Goal: Find specific page/section: Find specific page/section

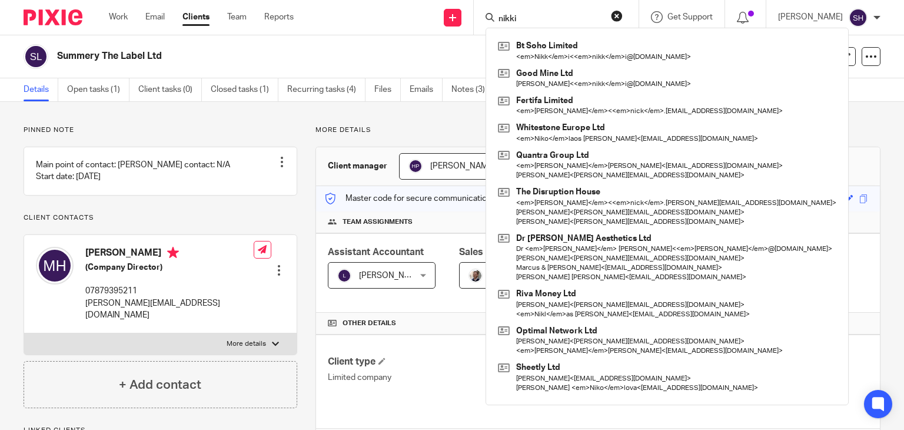
type input "nikki"
click button "submit" at bounding box center [0, 0] width 0 height 0
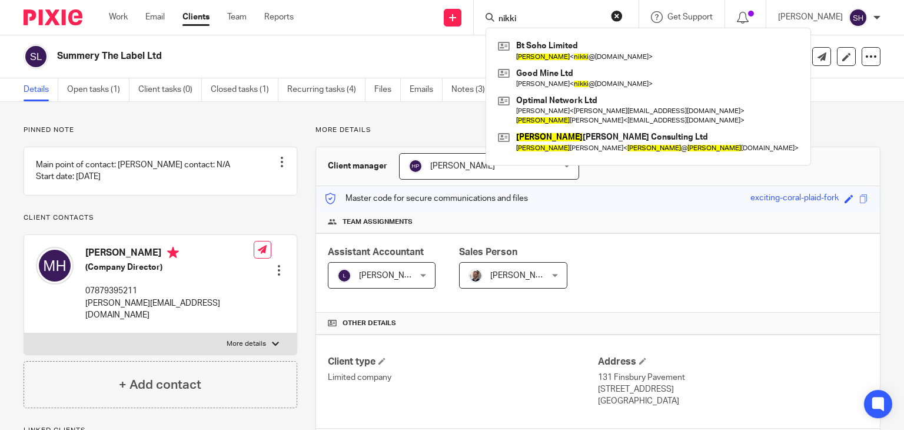
drag, startPoint x: 522, startPoint y: 19, endPoint x: 489, endPoint y: 12, distance: 34.3
click at [489, 12] on div "nikki" at bounding box center [554, 17] width 137 height 15
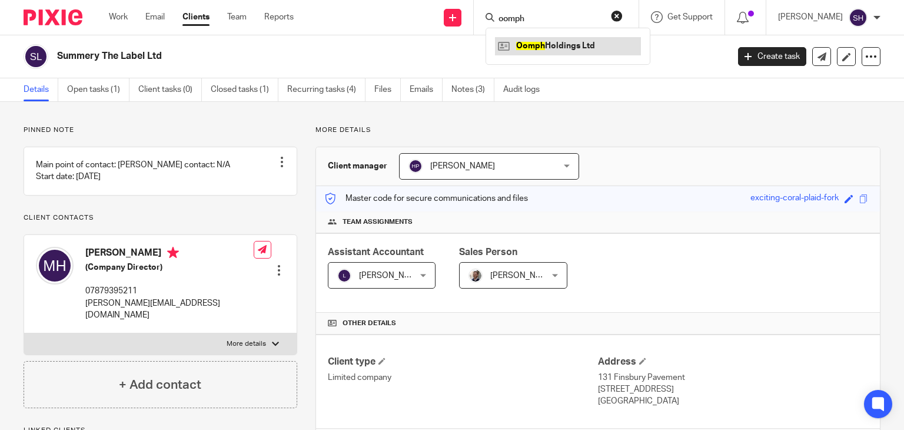
type input "oomph"
click at [576, 45] on link at bounding box center [568, 46] width 146 height 18
click at [578, 45] on link at bounding box center [568, 46] width 146 height 18
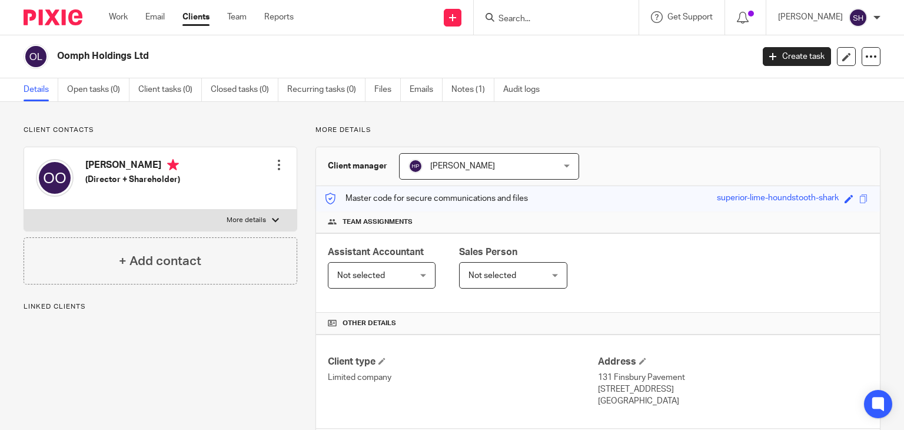
click at [161, 38] on div "Oomph Holdings Ltd Create task Update from Companies House Export data Merge Ar…" at bounding box center [452, 56] width 904 height 43
click at [473, 85] on link "Notes (1)" at bounding box center [472, 89] width 43 height 23
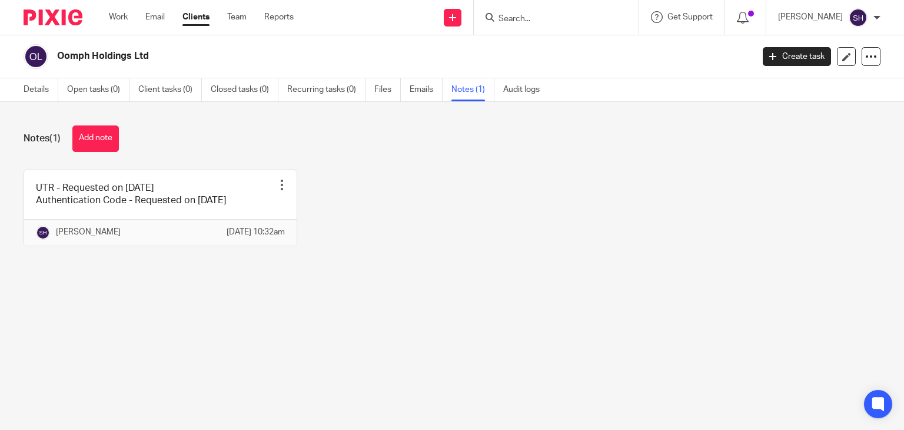
click at [523, 11] on form at bounding box center [559, 17] width 125 height 15
click at [523, 16] on input "Search" at bounding box center [550, 19] width 106 height 11
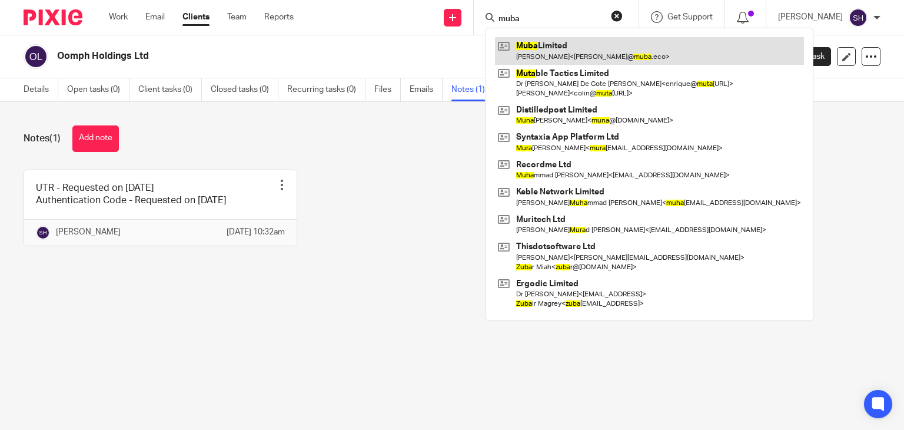
type input "muba"
click at [535, 50] on link at bounding box center [649, 50] width 309 height 27
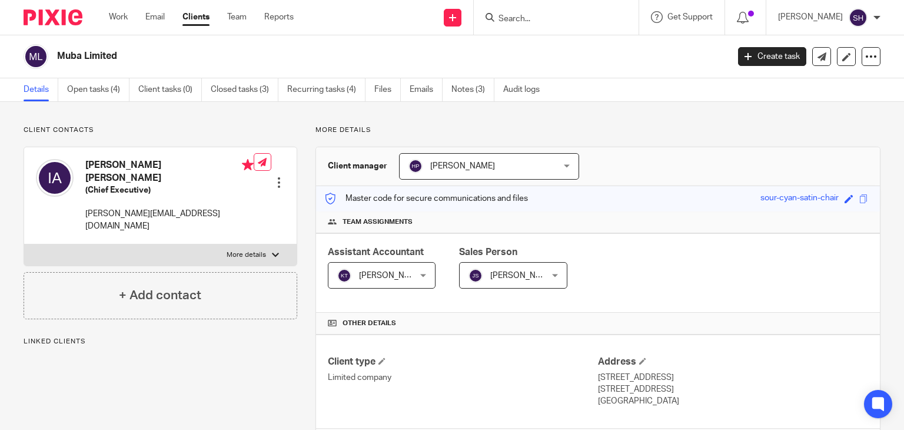
drag, startPoint x: 59, startPoint y: 49, endPoint x: 141, endPoint y: 42, distance: 81.5
click at [141, 42] on div "Muba Limited Create task Update from Companies House Export data Merge Archive …" at bounding box center [452, 56] width 904 height 43
copy h2 "Muba Limited"
click at [525, 24] on input "Search" at bounding box center [550, 19] width 106 height 11
type input "oom"
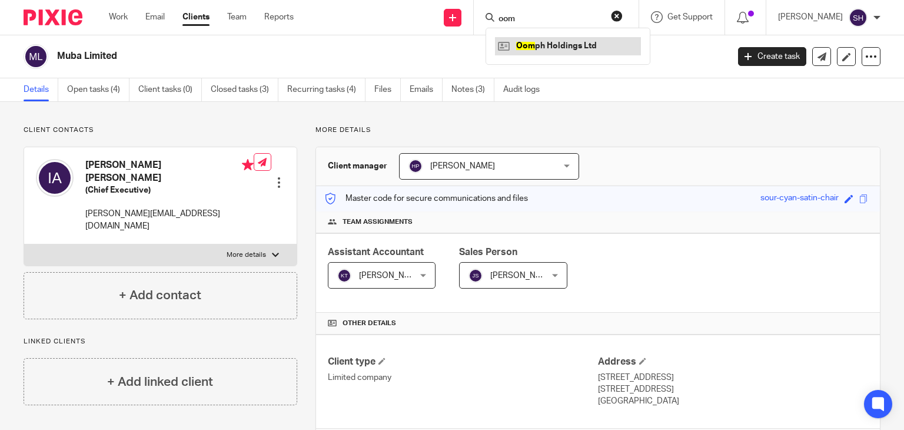
click at [577, 47] on link at bounding box center [568, 46] width 146 height 18
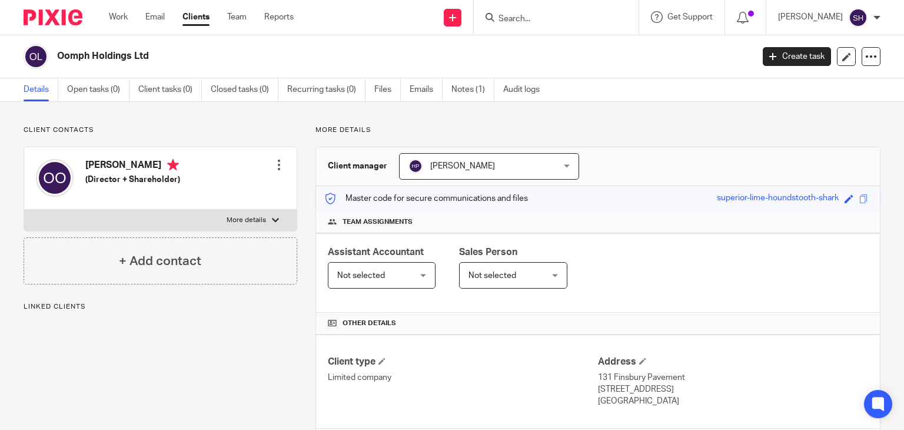
drag, startPoint x: 53, startPoint y: 51, endPoint x: 195, endPoint y: 46, distance: 141.9
click at [195, 46] on div "Oomph Holdings Ltd" at bounding box center [385, 56] width 722 height 25
copy h2 "Oomph Holdings Ltd"
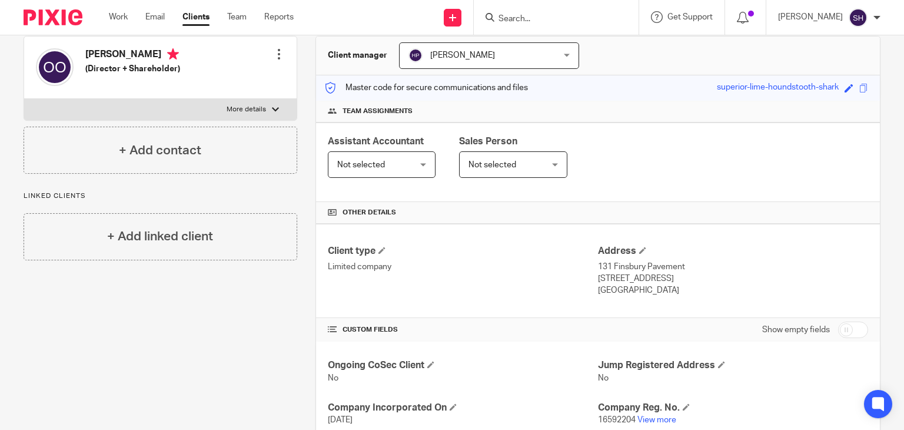
scroll to position [177, 0]
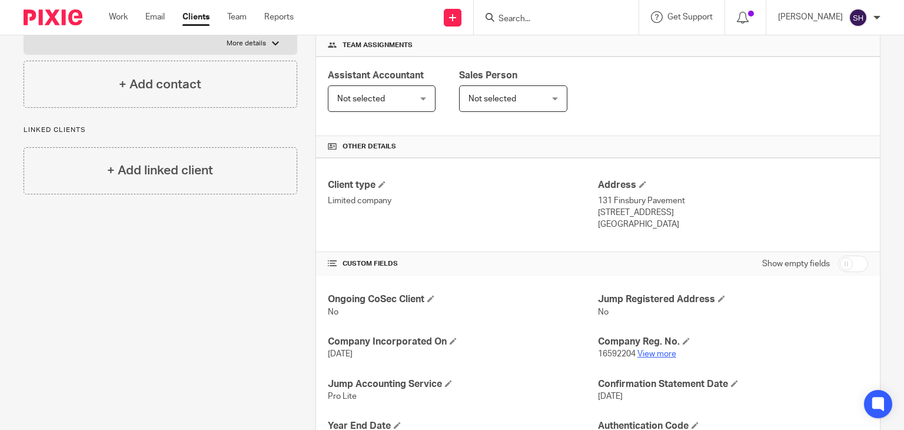
click at [653, 350] on link "View more" at bounding box center [656, 354] width 39 height 8
click at [542, 18] on input "Search" at bounding box center [550, 19] width 106 height 11
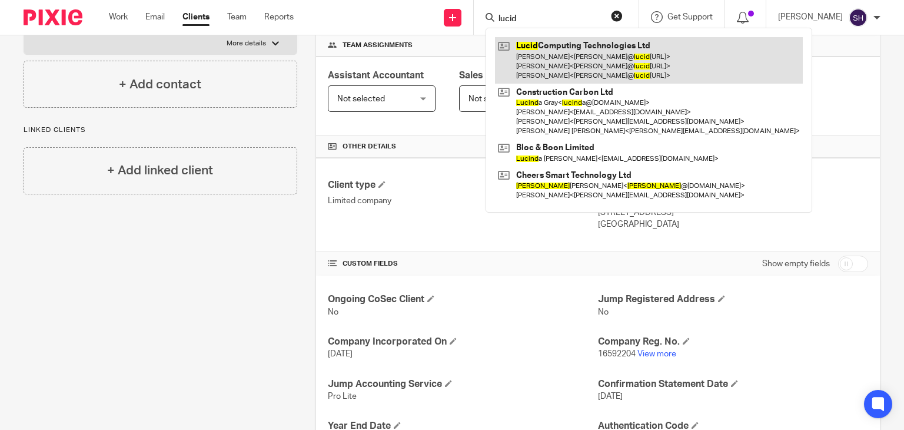
type input "lucid"
click at [572, 74] on link at bounding box center [649, 60] width 308 height 47
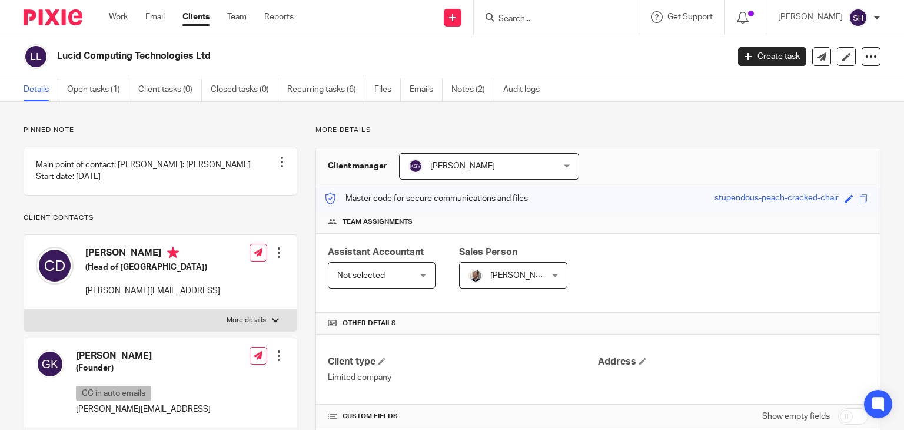
drag, startPoint x: 52, startPoint y: 55, endPoint x: 253, endPoint y: 46, distance: 200.9
click at [253, 46] on div "Lucid Computing Technologies Ltd" at bounding box center [372, 56] width 697 height 25
copy div "Lucid Computing Technologies Ltd"
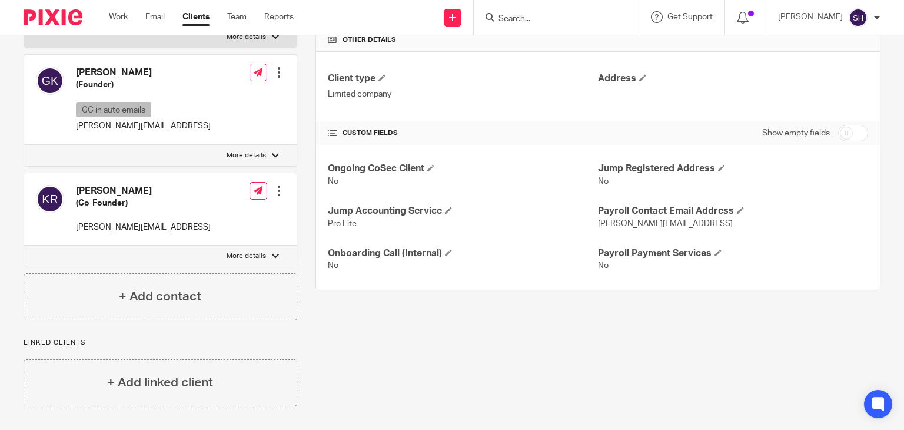
scroll to position [71, 0]
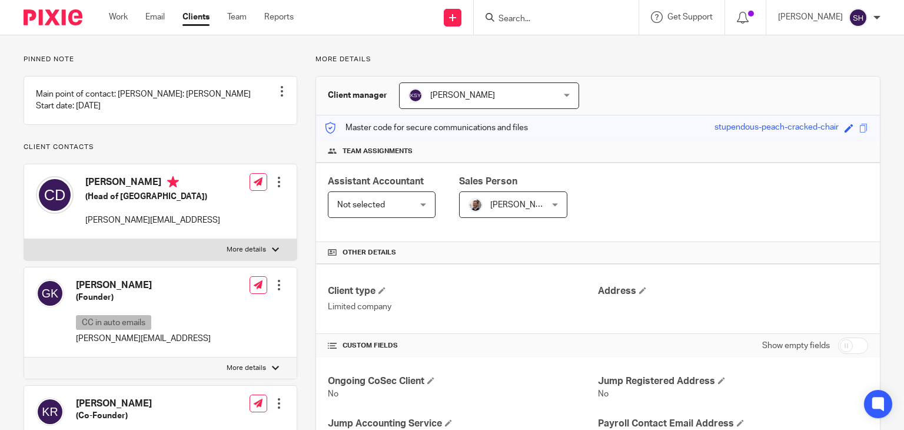
click at [546, 23] on input "Search" at bounding box center [550, 19] width 106 height 11
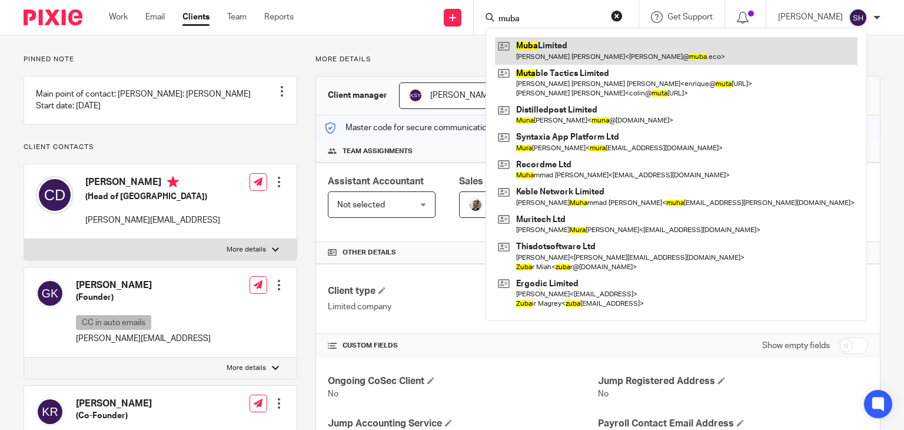
type input "muba"
click at [572, 44] on link at bounding box center [676, 50] width 363 height 27
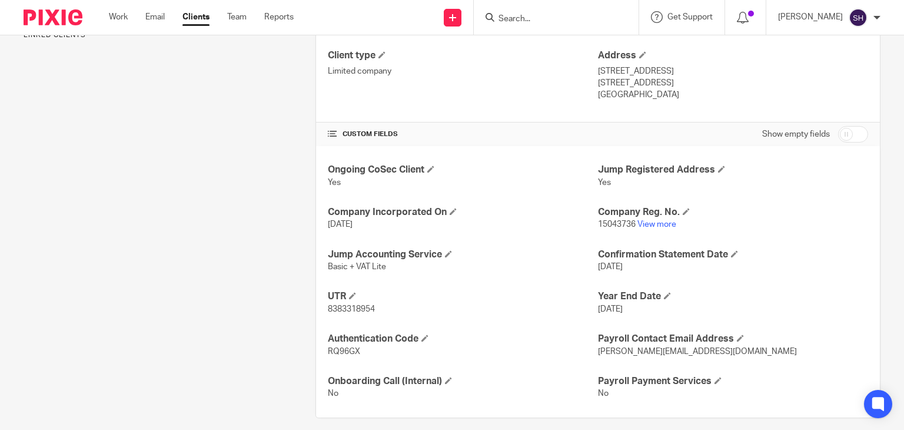
scroll to position [317, 0]
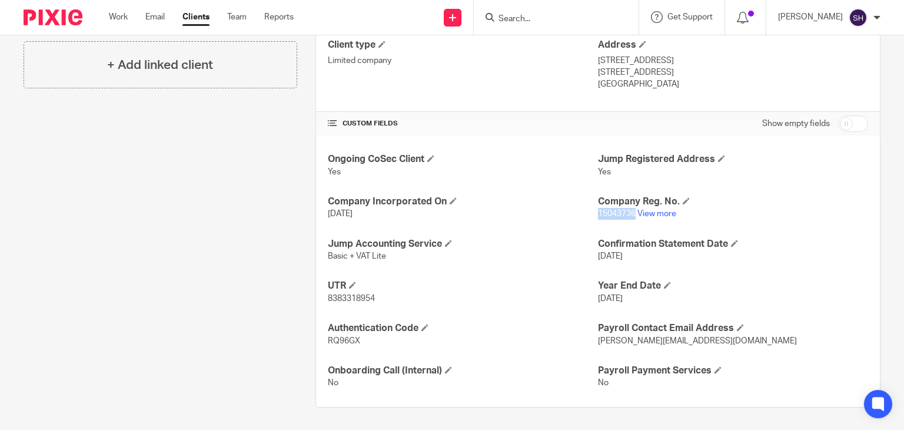
drag, startPoint x: 629, startPoint y: 212, endPoint x: 593, endPoint y: 212, distance: 36.5
click at [598, 212] on span "15043736" at bounding box center [617, 214] width 38 height 8
copy span "15043736"
drag, startPoint x: 377, startPoint y: 295, endPoint x: 324, endPoint y: 295, distance: 52.4
click at [328, 295] on p "8383318954" at bounding box center [463, 299] width 270 height 12
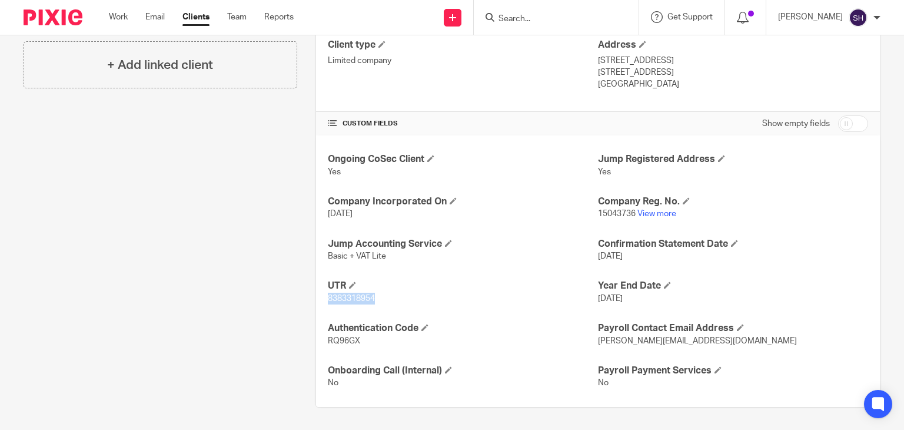
copy span "8383318954"
click at [598, 212] on span "15043736" at bounding box center [617, 214] width 38 height 8
drag, startPoint x: 631, startPoint y: 212, endPoint x: 591, endPoint y: 215, distance: 40.1
click at [591, 215] on div "Ongoing CoSec Client Yes Jump Registered Address Yes Company Incorporated On [D…" at bounding box center [598, 270] width 564 height 271
click at [555, 216] on p "[DATE]" at bounding box center [463, 214] width 270 height 12
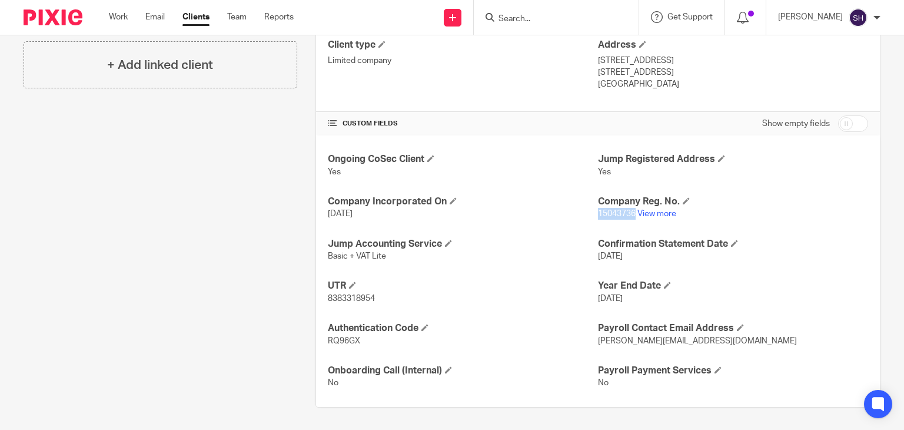
drag, startPoint x: 593, startPoint y: 211, endPoint x: 630, endPoint y: 214, distance: 36.6
click at [630, 214] on span "15043736" at bounding box center [617, 214] width 38 height 8
copy span "15043736"
drag, startPoint x: 325, startPoint y: 295, endPoint x: 383, endPoint y: 294, distance: 58.3
click at [383, 294] on p "8383318954" at bounding box center [463, 299] width 270 height 12
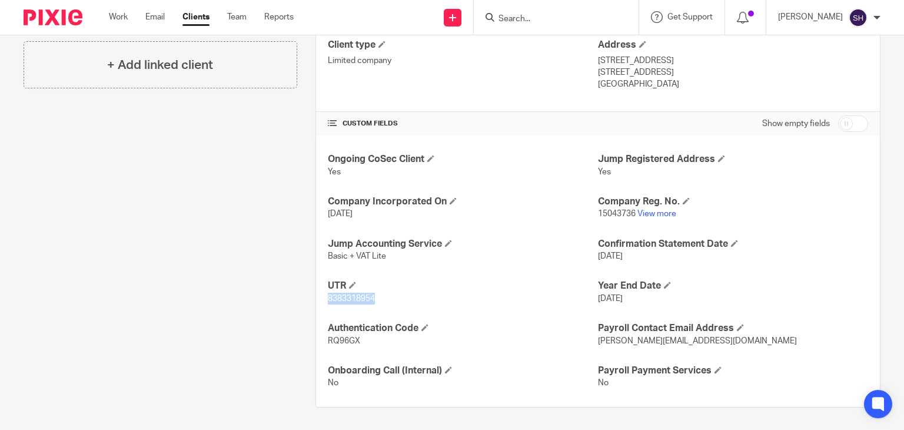
copy span "8383318954"
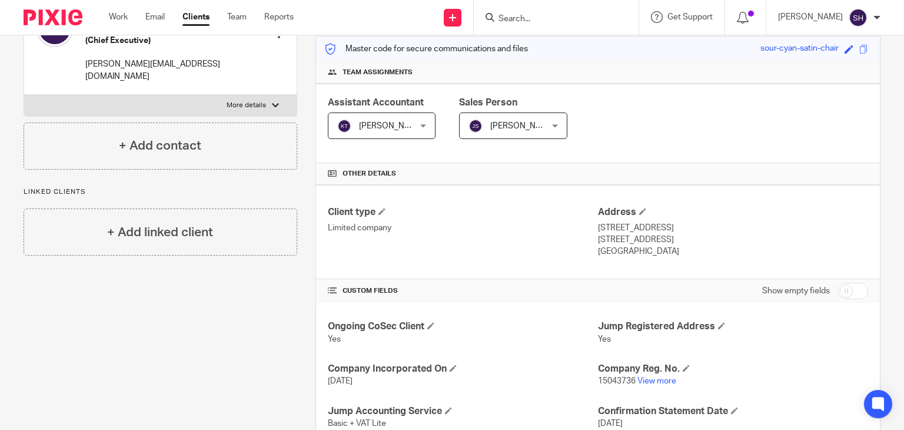
scroll to position [235, 0]
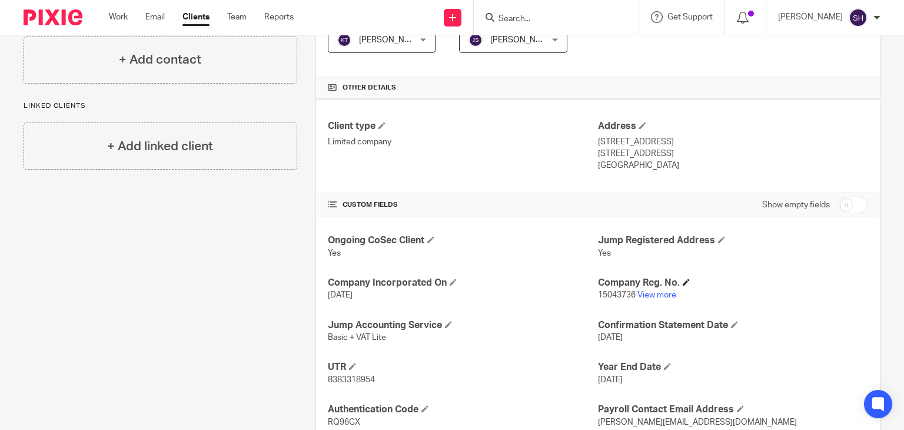
click at [664, 287] on h4 "Company Reg. No." at bounding box center [733, 283] width 270 height 12
click at [650, 295] on link "View more" at bounding box center [656, 295] width 39 height 8
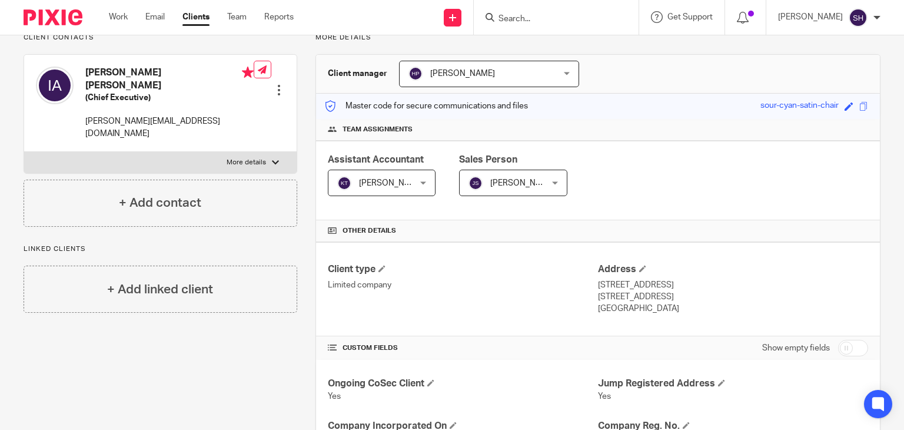
scroll to position [0, 0]
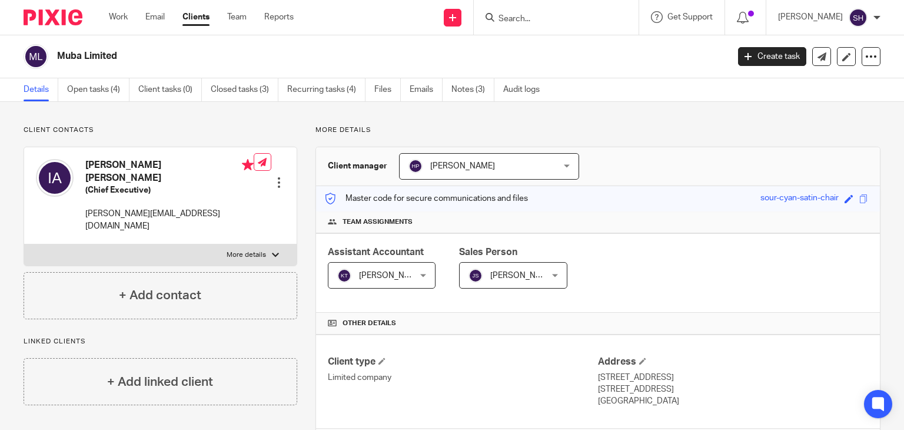
click at [508, 19] on input "Search" at bounding box center [550, 19] width 106 height 11
type input "s"
click at [244, 19] on link "Team" at bounding box center [236, 17] width 19 height 12
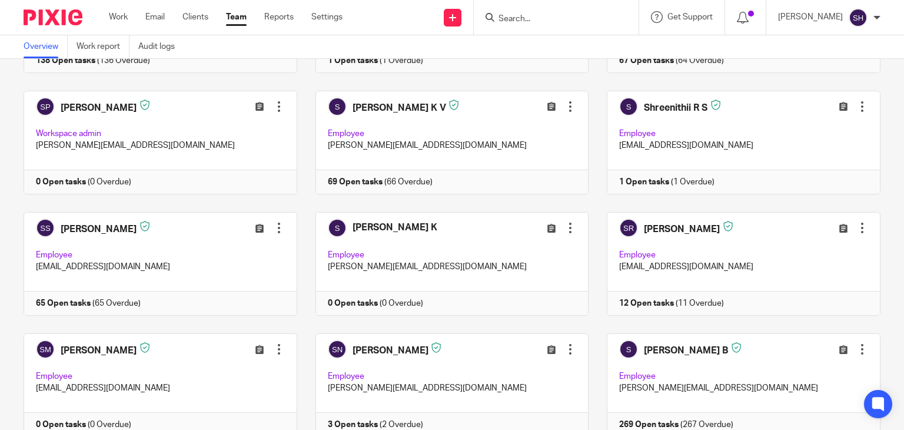
scroll to position [2884, 0]
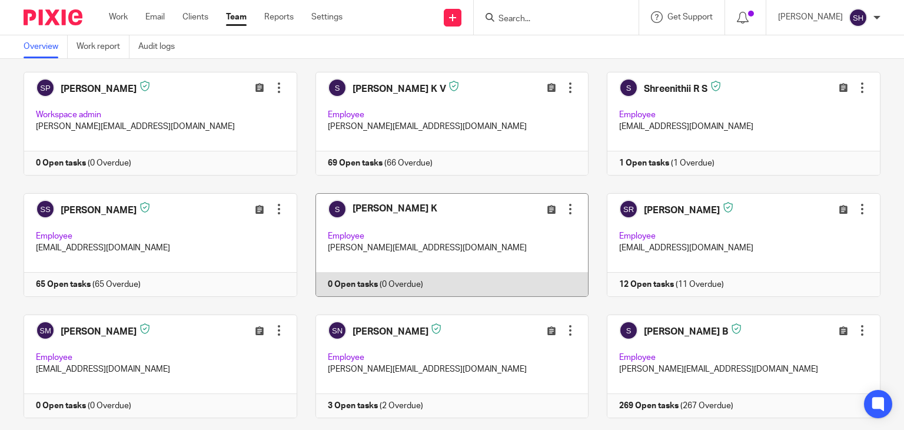
click at [564, 203] on div at bounding box center [570, 209] width 12 height 12
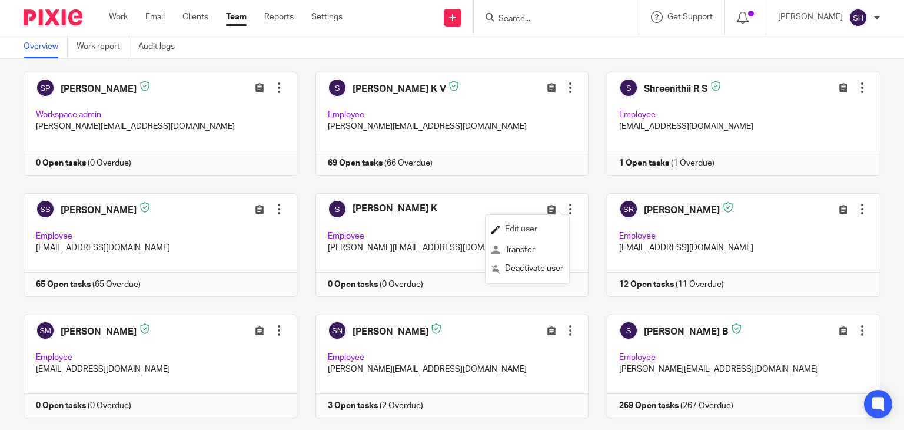
click at [535, 223] on link "Edit user" at bounding box center [528, 230] width 72 height 18
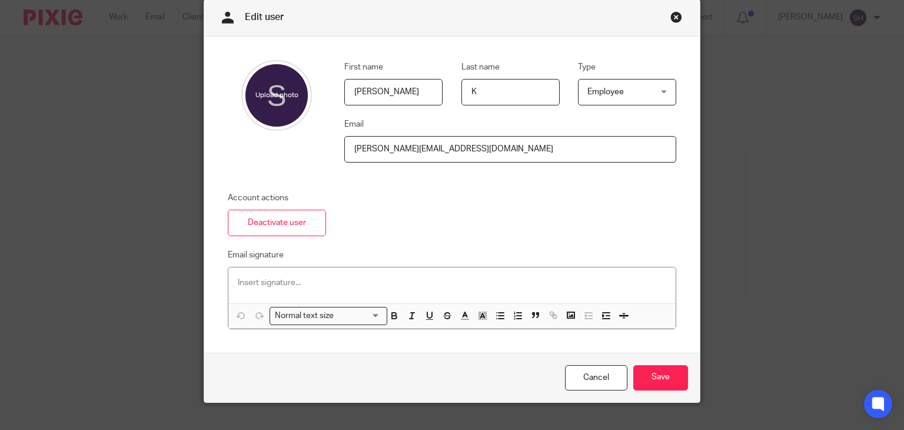
scroll to position [66, 0]
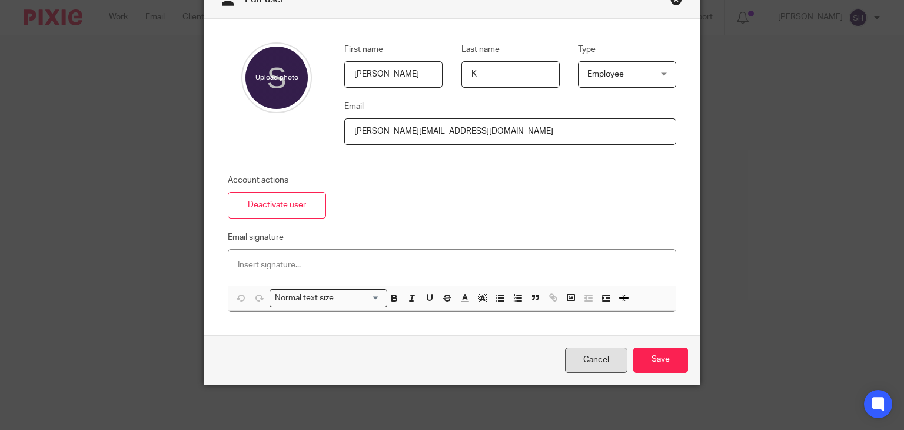
drag, startPoint x: 583, startPoint y: 361, endPoint x: 606, endPoint y: 353, distance: 24.6
click at [585, 360] on link "Cancel" at bounding box center [596, 359] width 62 height 25
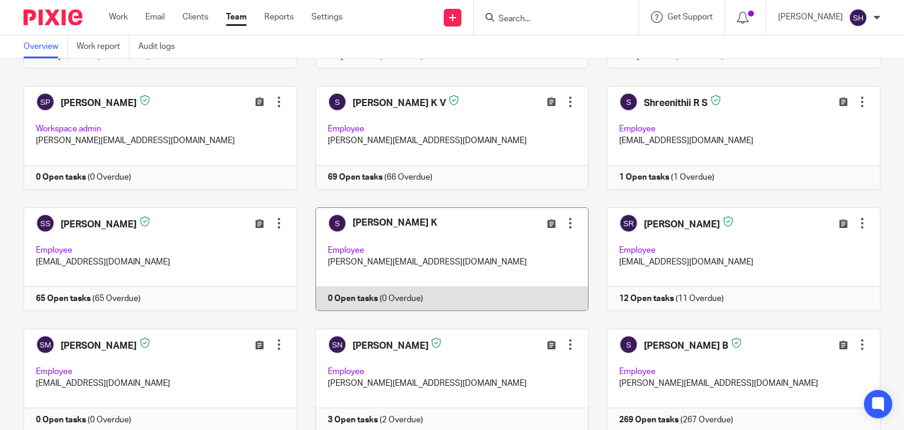
scroll to position [2943, 0]
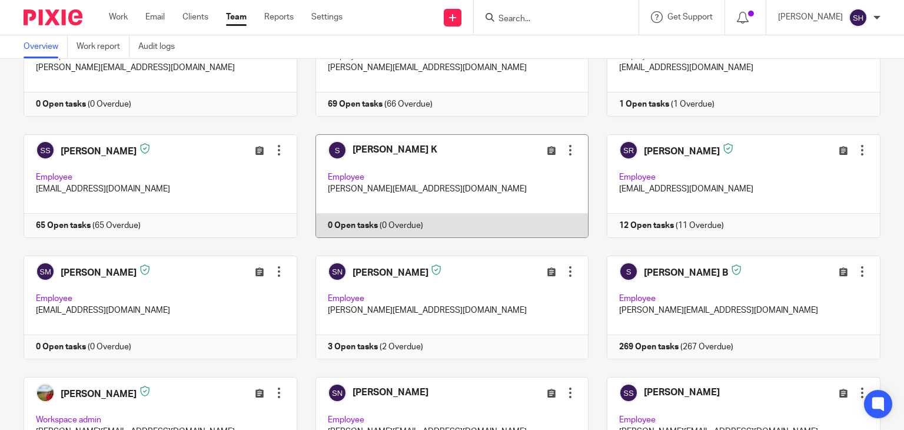
click at [365, 140] on link at bounding box center [443, 186] width 292 height 104
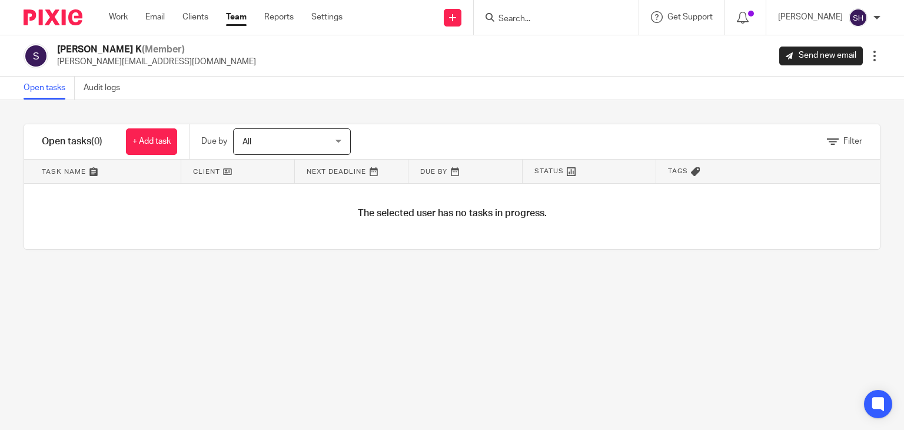
click at [866, 48] on div "Sowmya K (Member) sowmya.k@therisegroup.co.uk Send new email Edit user Transfer…" at bounding box center [452, 56] width 857 height 25
click at [869, 52] on div at bounding box center [875, 56] width 12 height 12
click at [810, 263] on div "Filter tasks Only show tasks matching all of these conditions 1 Client name Is …" at bounding box center [452, 265] width 904 height 330
click at [111, 84] on link "Audit logs" at bounding box center [106, 88] width 45 height 23
click at [512, 12] on form at bounding box center [559, 17] width 125 height 15
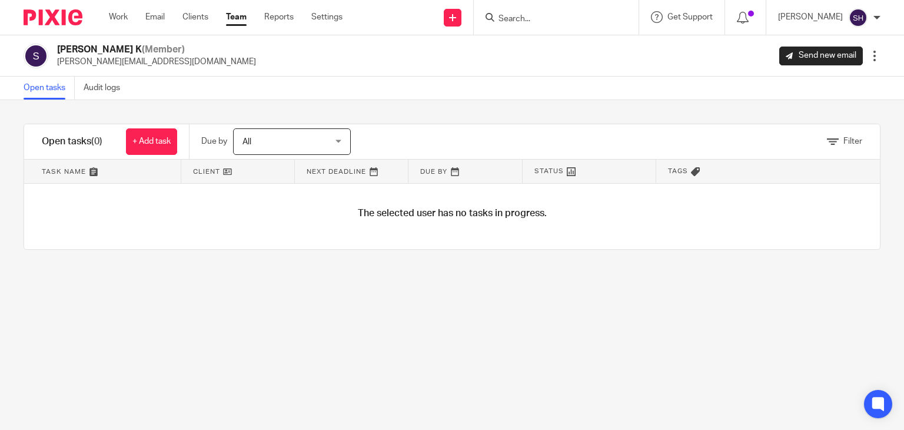
click at [510, 18] on input "Search" at bounding box center [550, 19] width 106 height 11
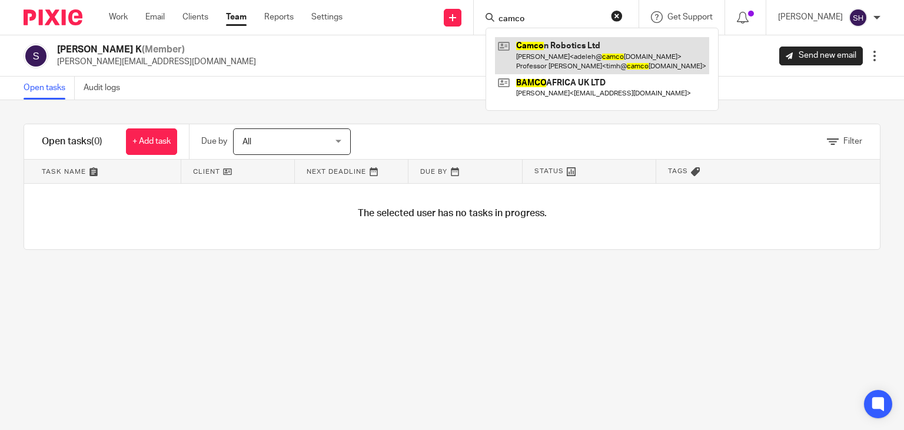
type input "camco"
click at [567, 53] on link at bounding box center [602, 55] width 214 height 36
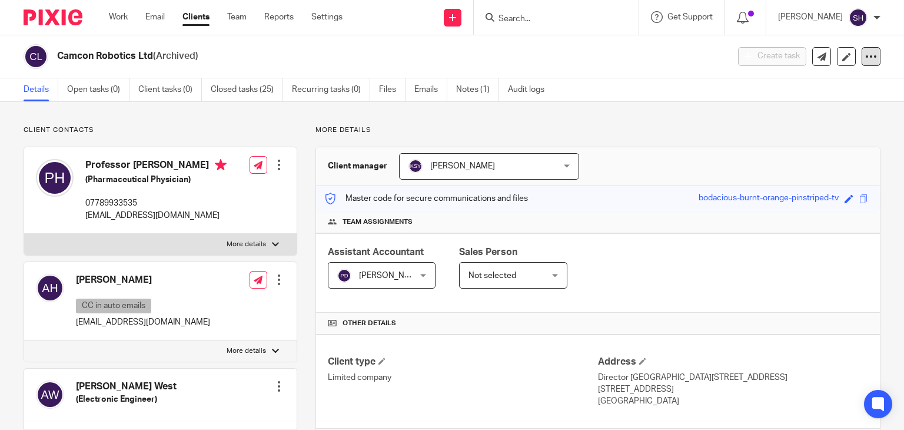
click at [865, 55] on icon at bounding box center [871, 57] width 12 height 12
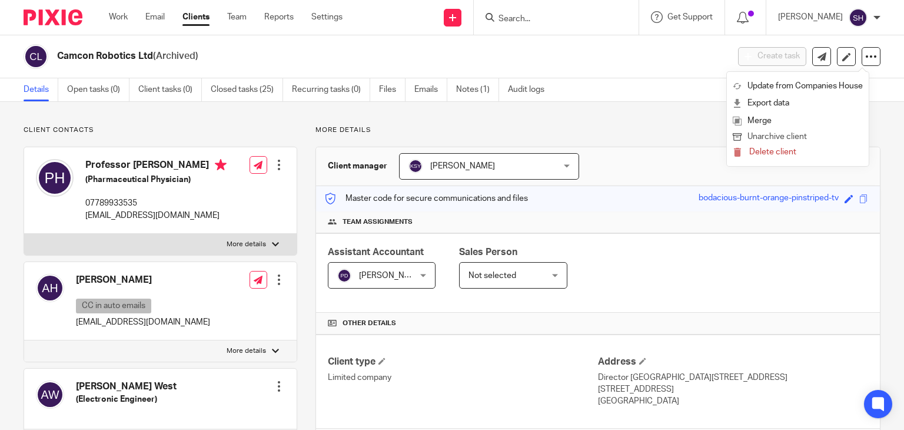
click at [770, 132] on button "Unarchive client" at bounding box center [798, 136] width 130 height 15
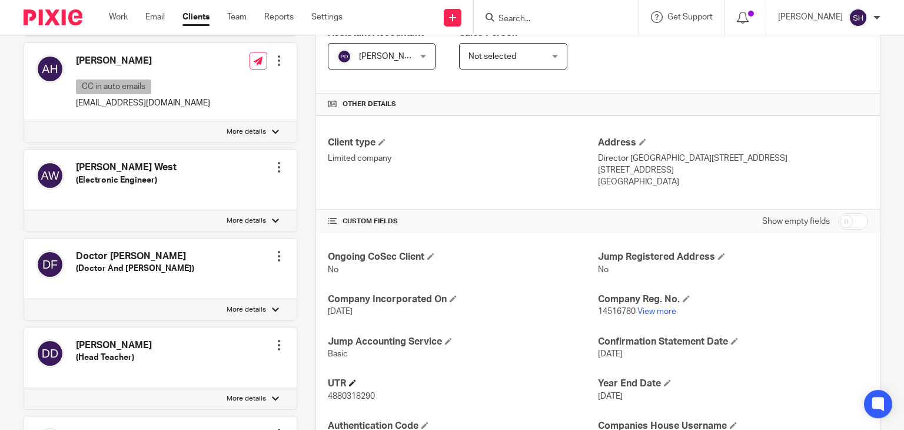
scroll to position [235, 0]
